Goal: Check status: Check status

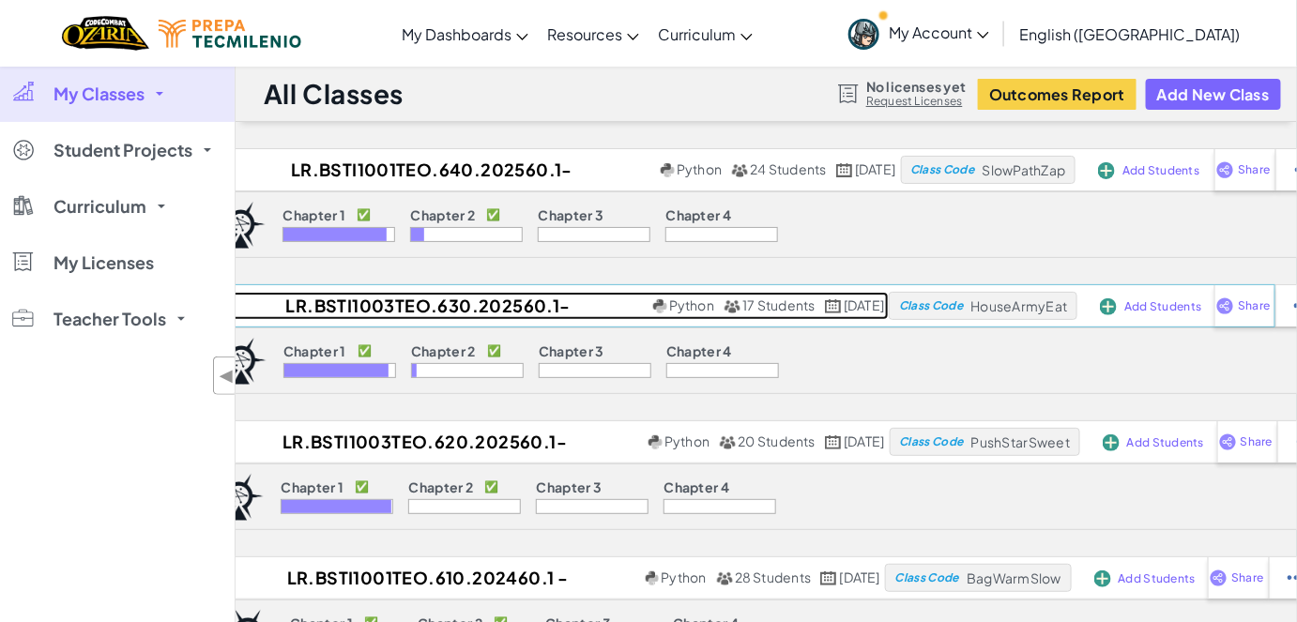
click at [481, 305] on h2 "LR.BSTI1003TEO.630.202560.1-Information technologies" at bounding box center [425, 306] width 447 height 28
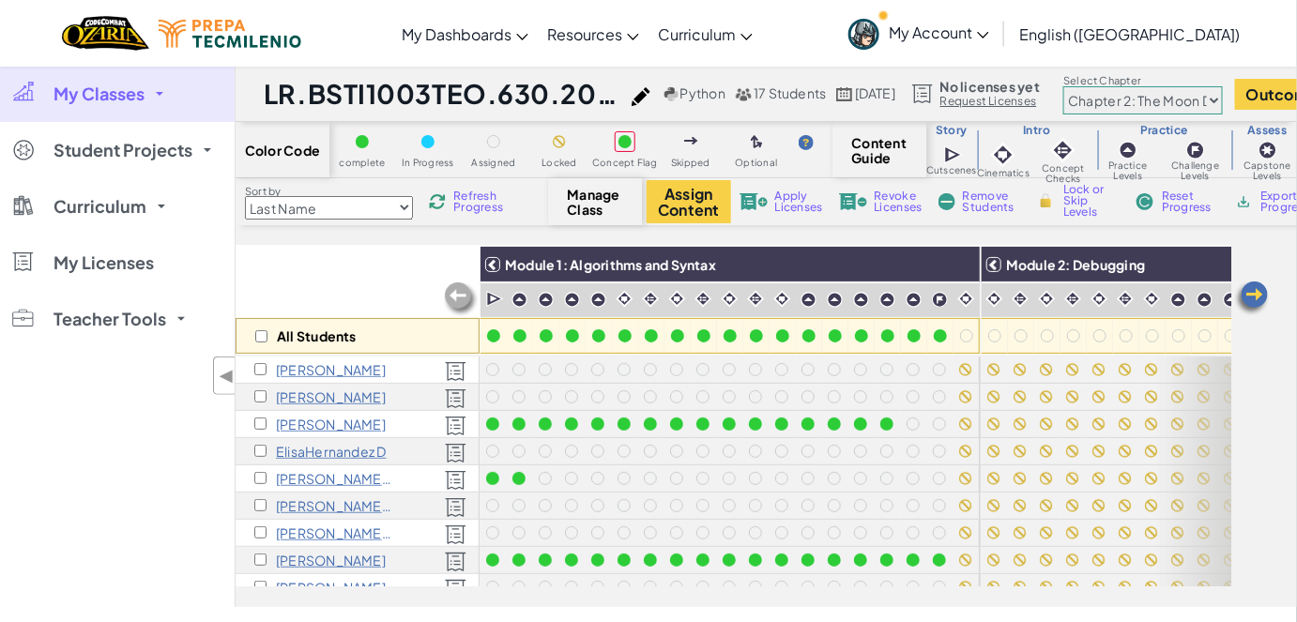
click at [1223, 99] on select "Chapter 1: Sky Mountain Chapter 2: The Moon Dancers Chapter 3: The Phoenix Land…" at bounding box center [1143, 100] width 160 height 28
click at [1118, 86] on select "Chapter 1: Sky Mountain Chapter 2: The Moon Dancers Chapter 3: The Phoenix Land…" at bounding box center [1143, 100] width 160 height 28
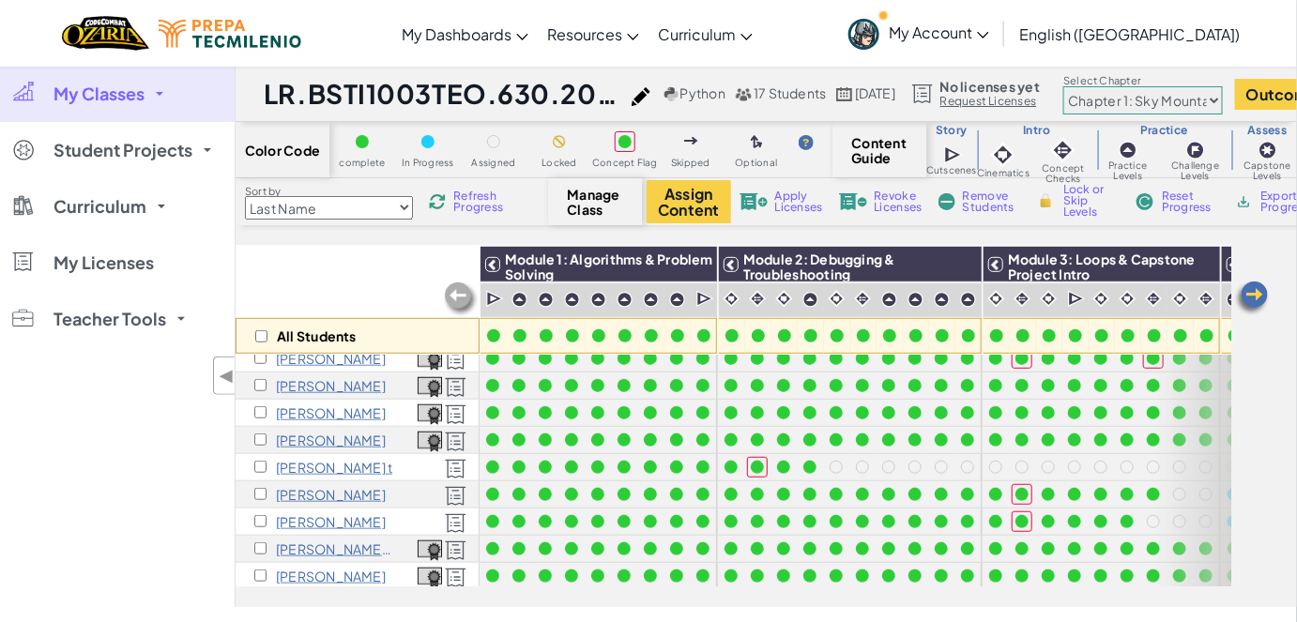
scroll to position [244, 0]
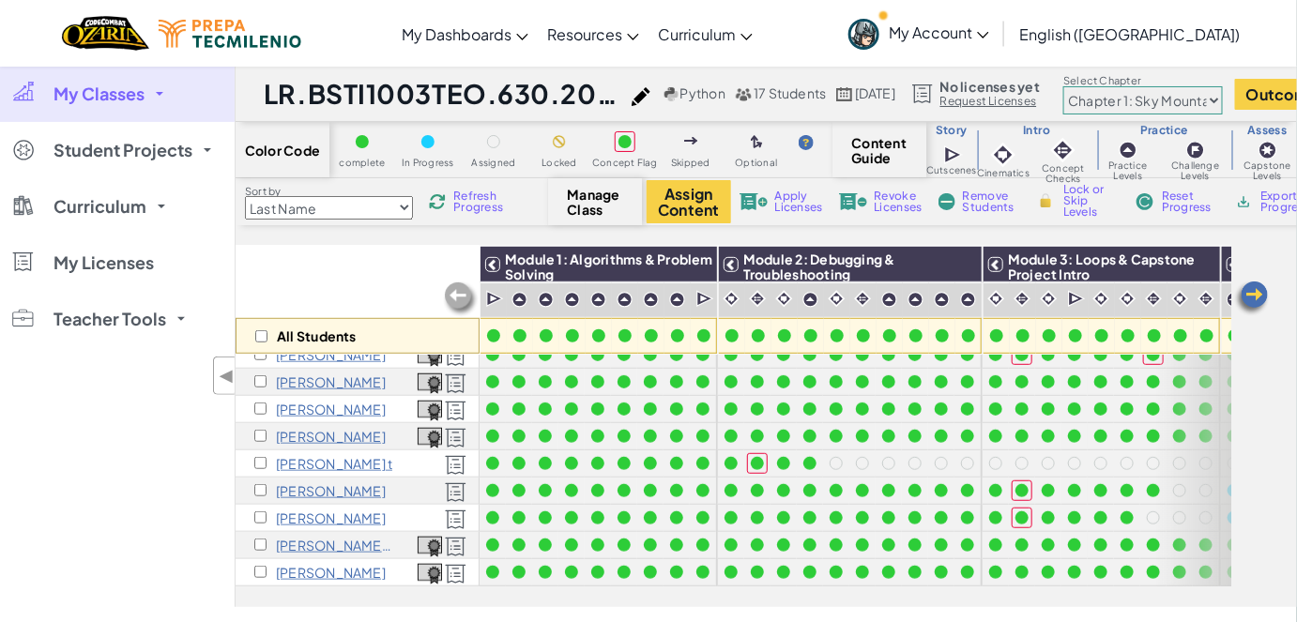
click at [1223, 100] on select "Chapter 1: Sky Mountain Chapter 2: The Moon Dancers Chapter 3: The Phoenix Land…" at bounding box center [1143, 100] width 160 height 28
select select "5d8a57abe8919b28d5113af1"
click at [1118, 86] on select "Chapter 1: Sky Mountain Chapter 2: The Moon Dancers Chapter 3: The Phoenix Land…" at bounding box center [1143, 100] width 160 height 28
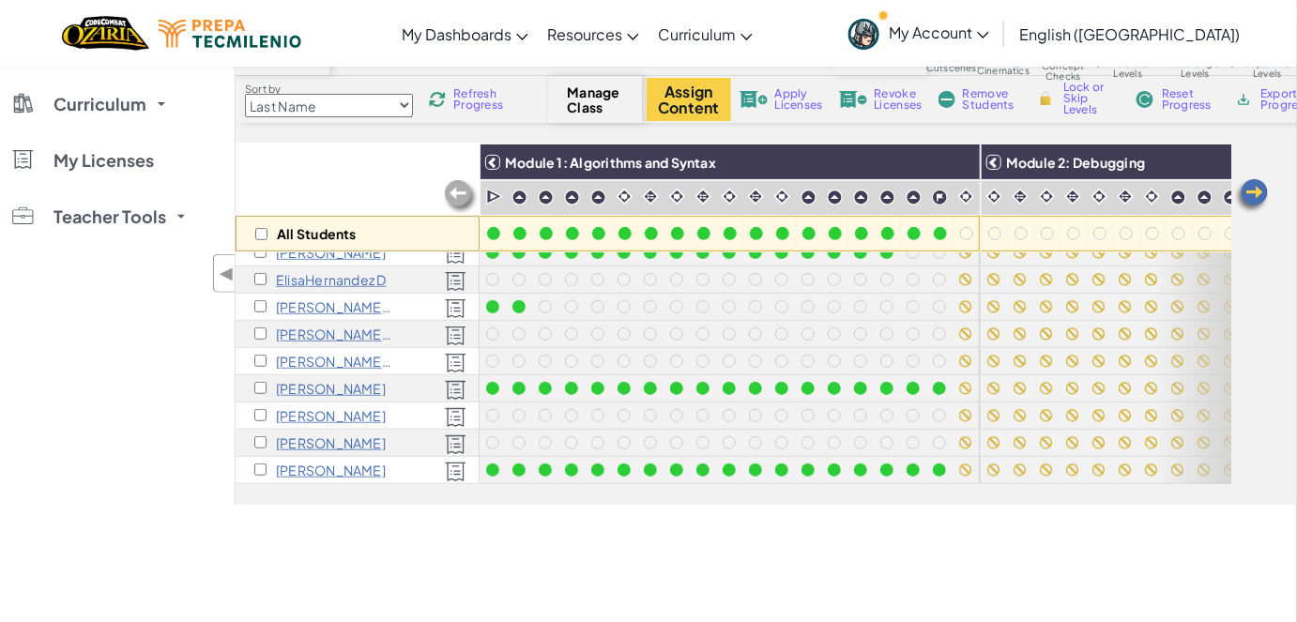
scroll to position [0, 0]
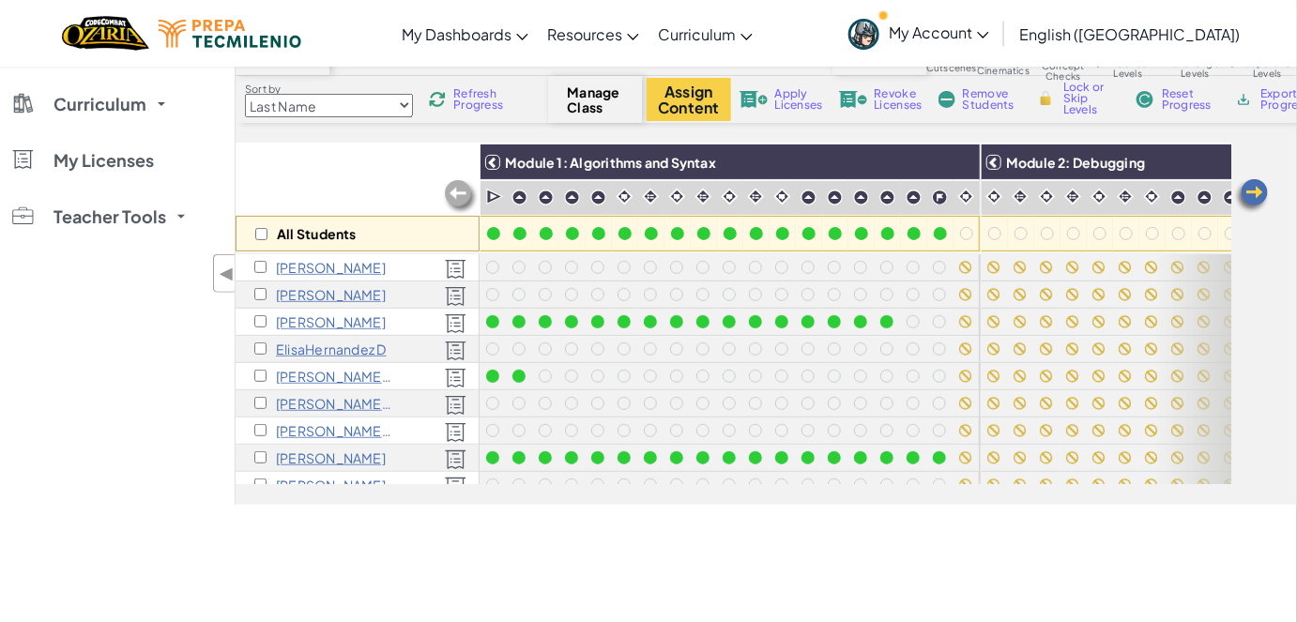
click at [989, 39] on span "My Account" at bounding box center [939, 33] width 100 height 20
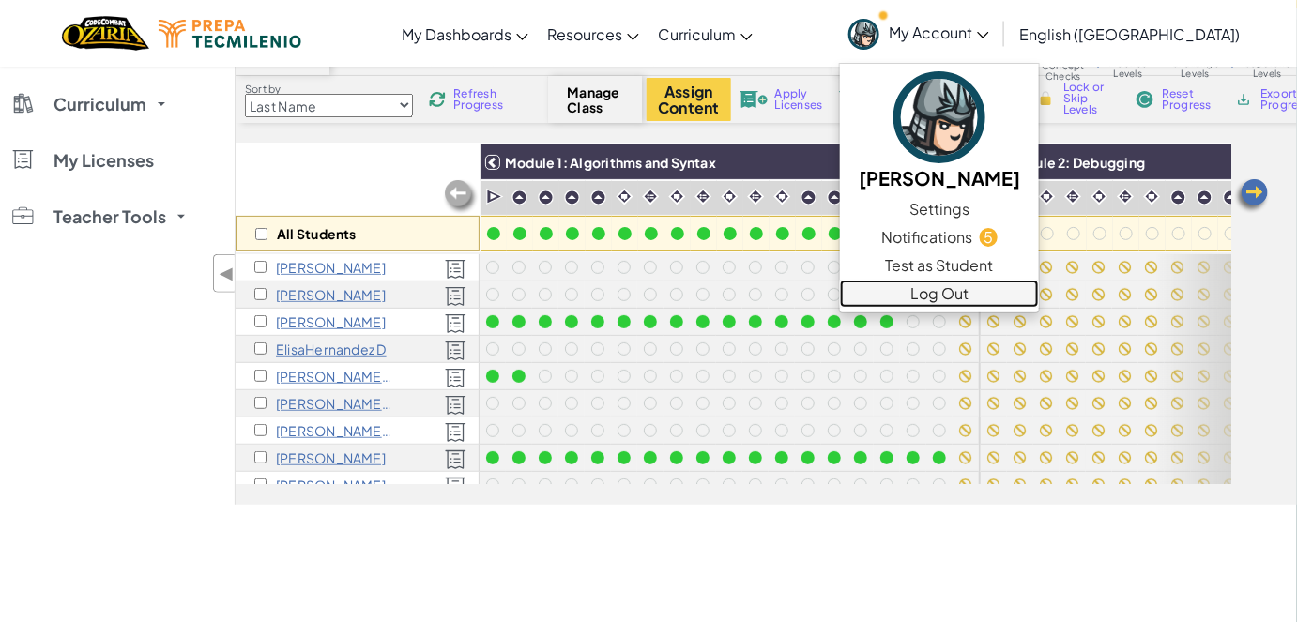
click at [1023, 298] on link "Log Out" at bounding box center [939, 294] width 199 height 28
